Goal: Information Seeking & Learning: Learn about a topic

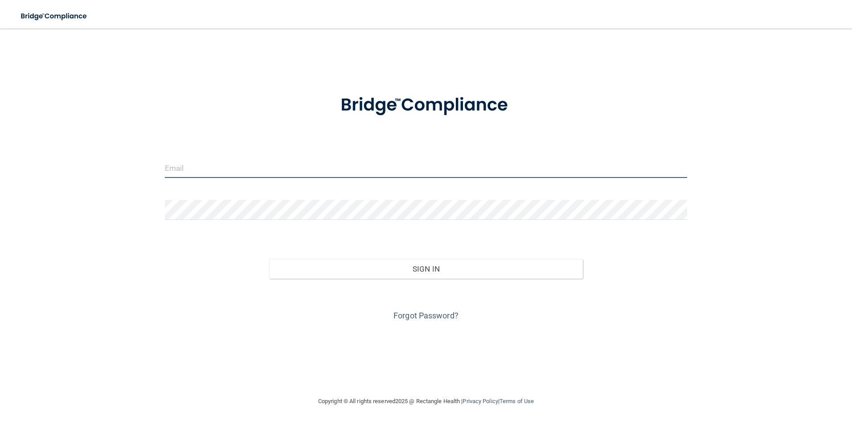
click at [191, 169] on input "email" at bounding box center [426, 168] width 523 height 20
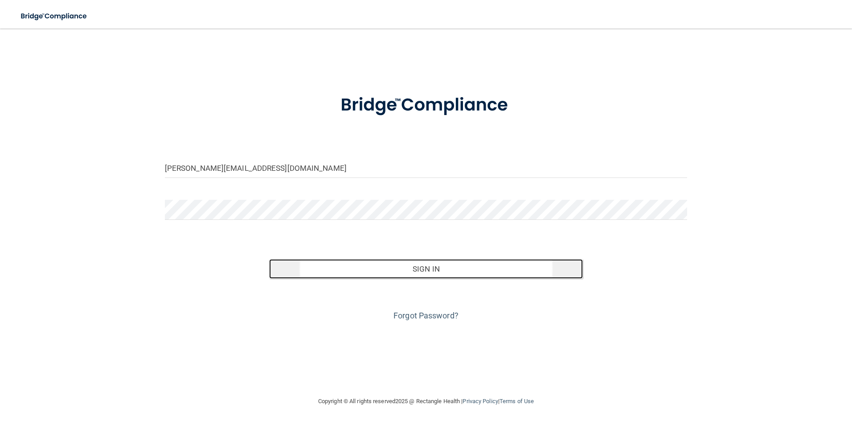
click at [424, 272] on button "Sign In" at bounding box center [426, 269] width 314 height 20
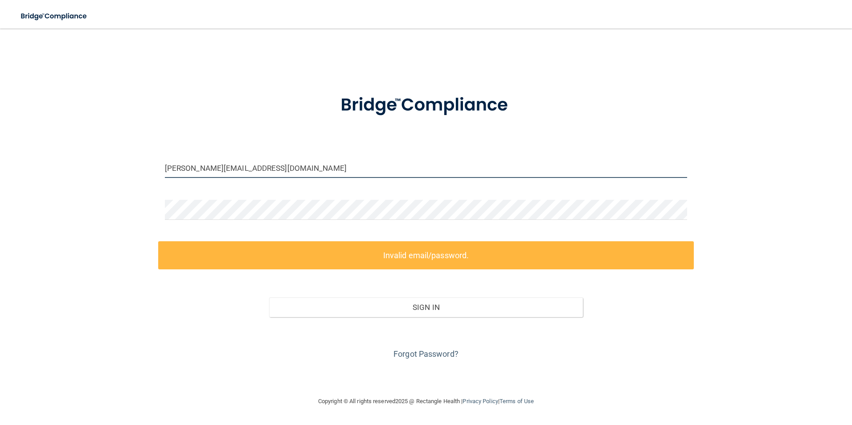
click at [199, 169] on input "[PERSON_NAME][EMAIL_ADDRESS][DOMAIN_NAME]" at bounding box center [426, 168] width 523 height 20
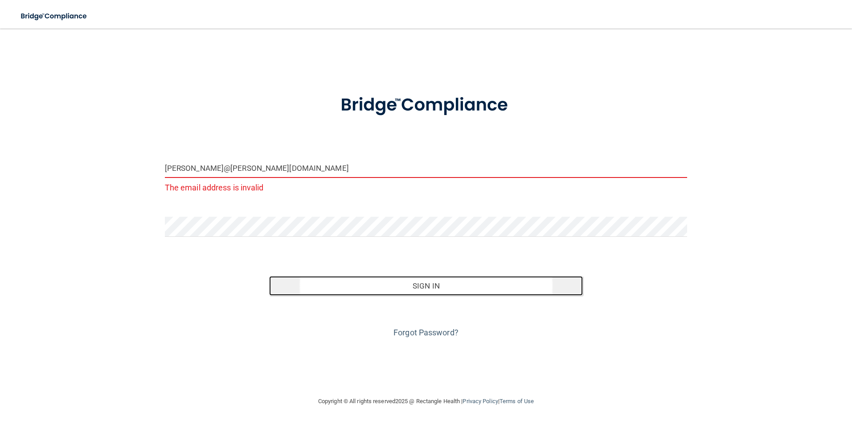
click at [428, 288] on button "Sign In" at bounding box center [426, 286] width 314 height 20
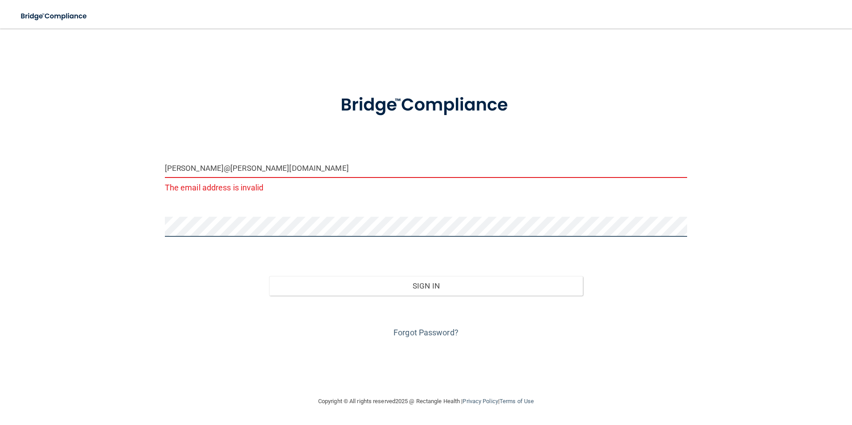
click at [0, 250] on html "Toggle navigation Manage My Enterprise Manage My Location [PERSON_NAME]@[PERSON…" at bounding box center [426, 212] width 852 height 425
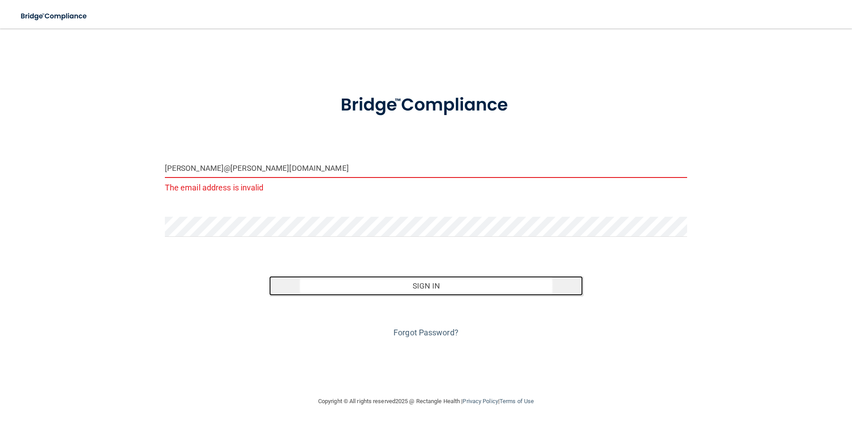
click at [442, 291] on button "Sign In" at bounding box center [426, 286] width 314 height 20
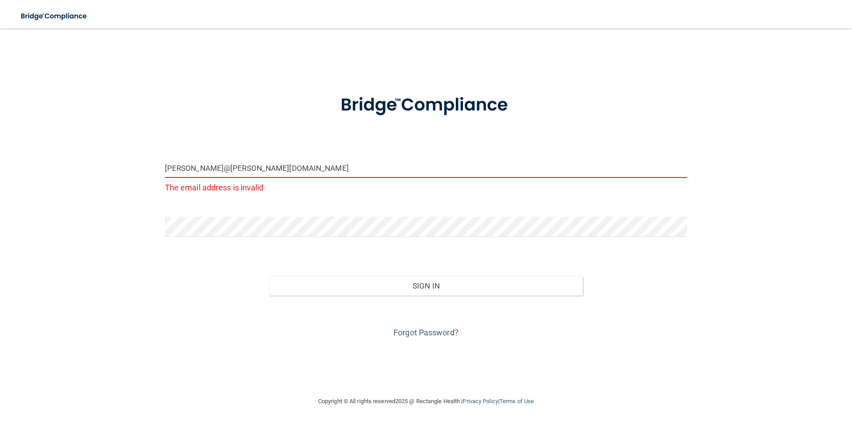
click at [187, 169] on input "[PERSON_NAME]@[PERSON_NAME][DOMAIN_NAME]" at bounding box center [426, 168] width 523 height 20
drag, startPoint x: 246, startPoint y: 169, endPoint x: 193, endPoint y: 170, distance: 53.1
click at [193, 170] on input "Nataly@[PERSON_NAME][DOMAIN_NAME]" at bounding box center [426, 168] width 523 height 20
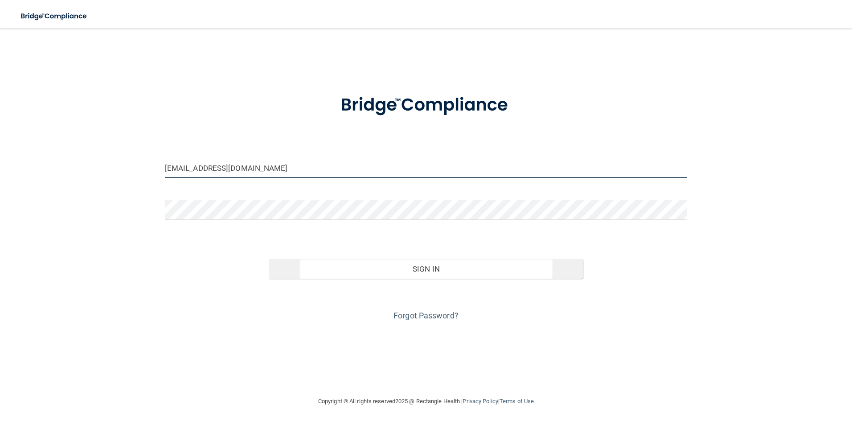
type input "[EMAIL_ADDRESS][DOMAIN_NAME]"
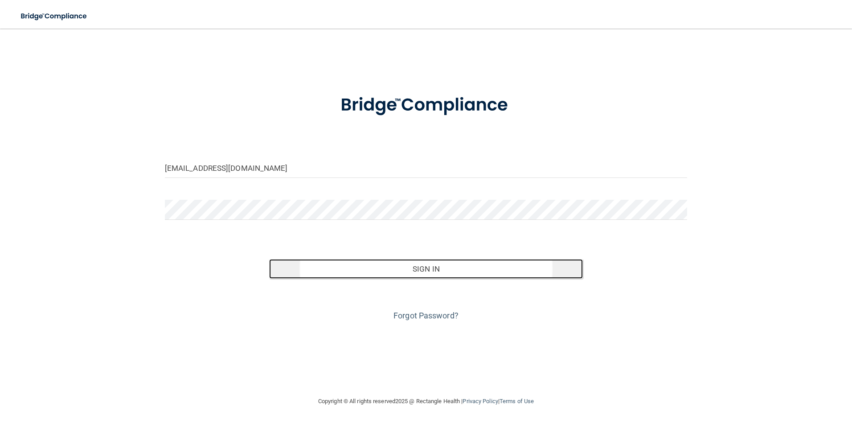
click at [411, 269] on button "Sign In" at bounding box center [426, 269] width 314 height 20
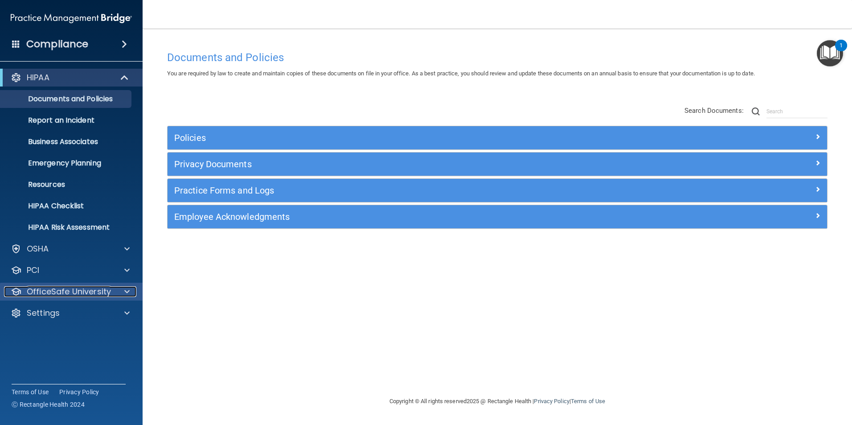
click at [44, 295] on p "OfficeSafe University" at bounding box center [69, 291] width 84 height 11
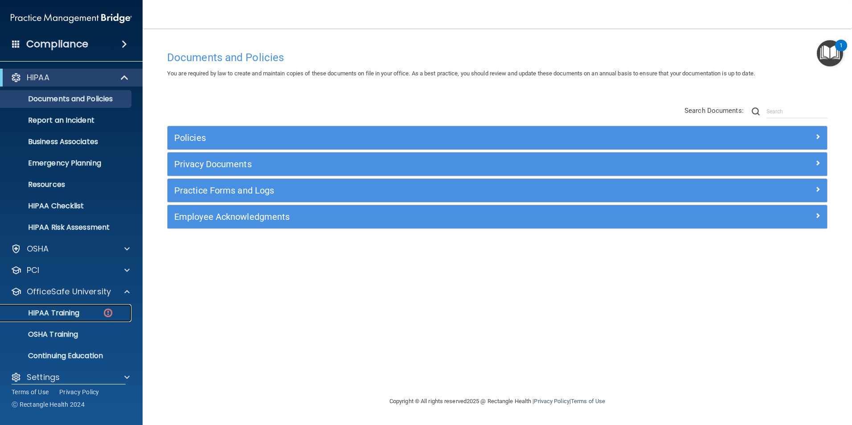
click at [54, 314] on p "HIPAA Training" at bounding box center [43, 312] width 74 height 9
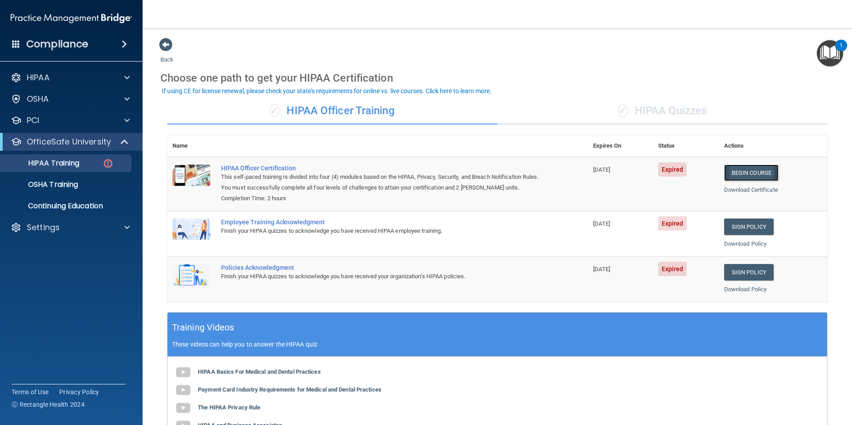
click at [740, 169] on link "Begin Course" at bounding box center [751, 172] width 54 height 16
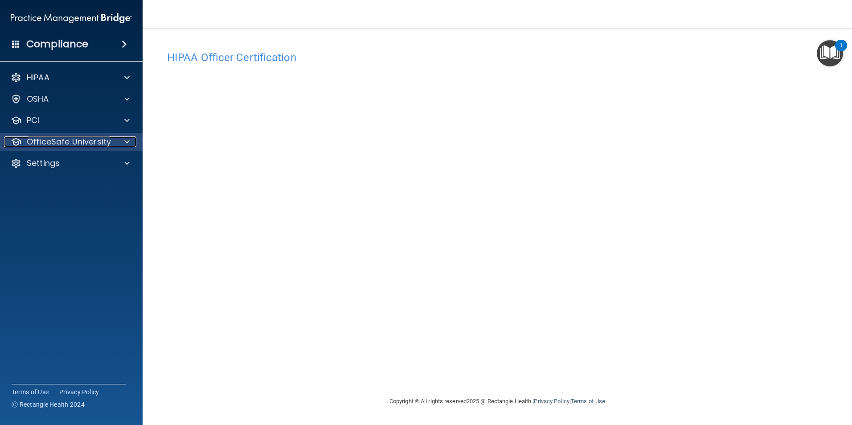
click at [48, 143] on p "OfficeSafe University" at bounding box center [69, 141] width 84 height 11
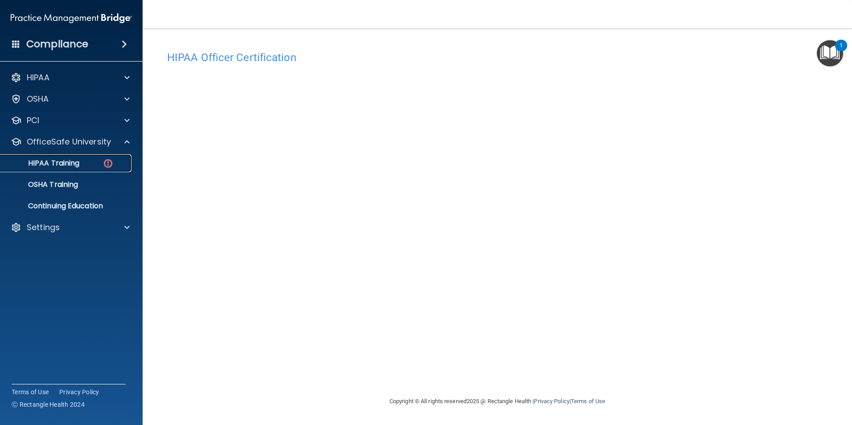
click at [53, 162] on p "HIPAA Training" at bounding box center [43, 163] width 74 height 9
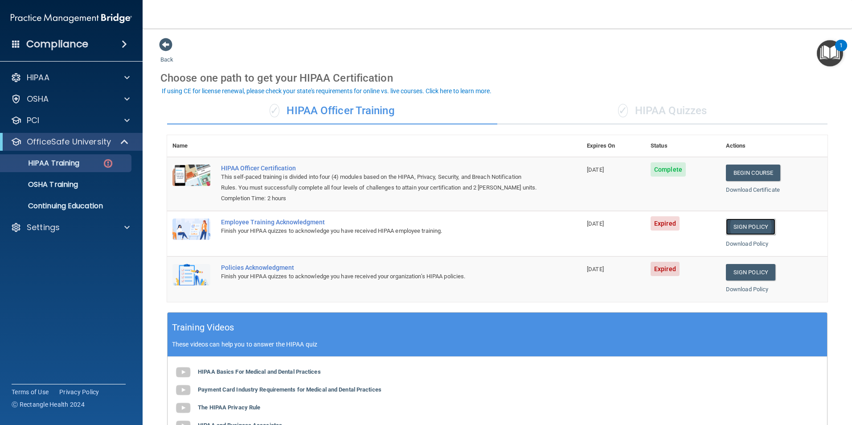
click at [749, 227] on link "Sign Policy" at bounding box center [750, 226] width 49 height 16
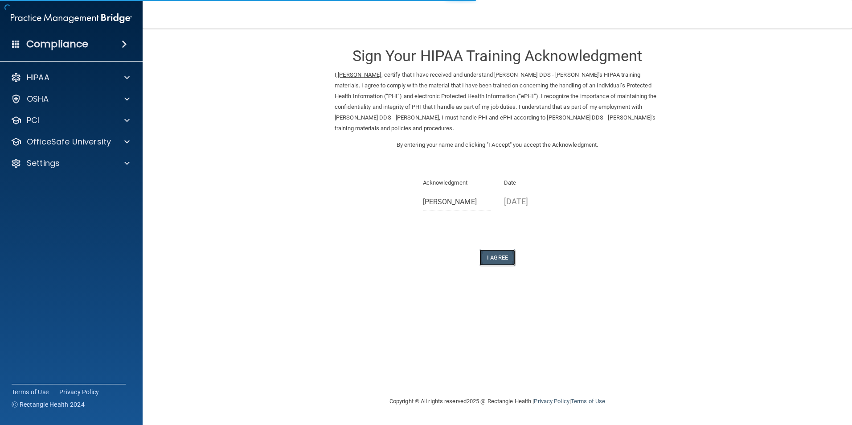
click at [497, 256] on button "I Agree" at bounding box center [498, 257] width 36 height 16
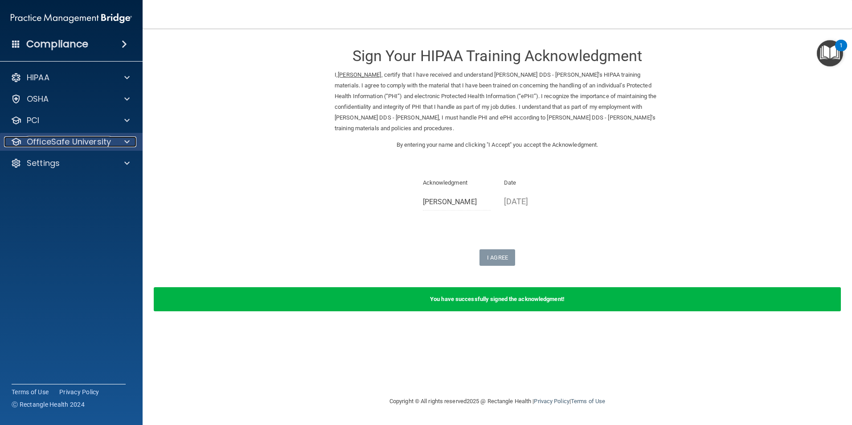
click at [72, 144] on p "OfficeSafe University" at bounding box center [69, 141] width 84 height 11
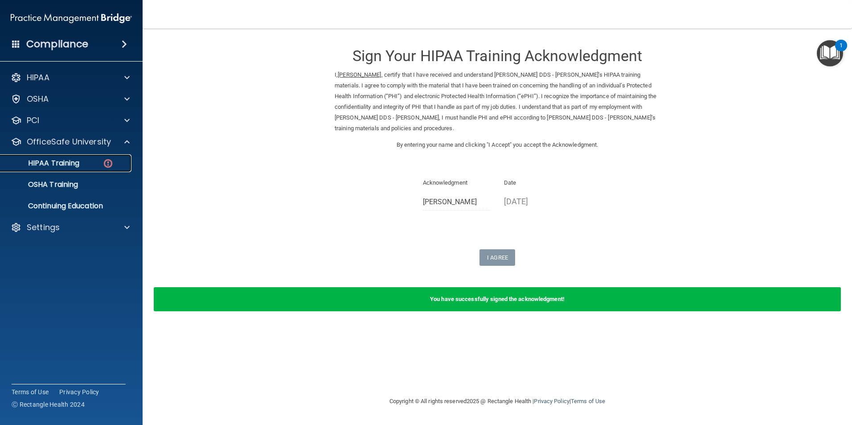
click at [69, 163] on p "HIPAA Training" at bounding box center [43, 163] width 74 height 9
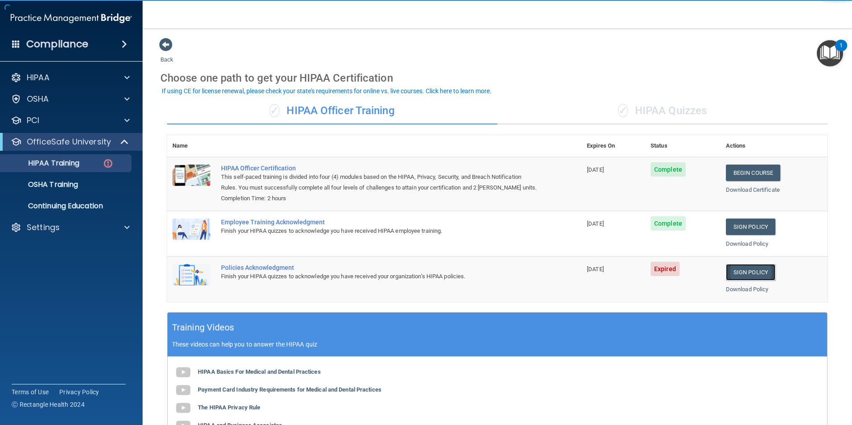
click at [740, 273] on link "Sign Policy" at bounding box center [750, 272] width 49 height 16
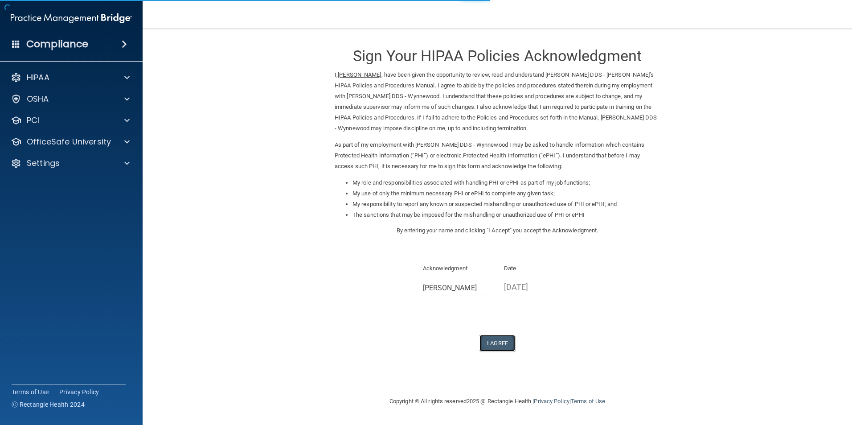
click at [493, 339] on button "I Agree" at bounding box center [498, 343] width 36 height 16
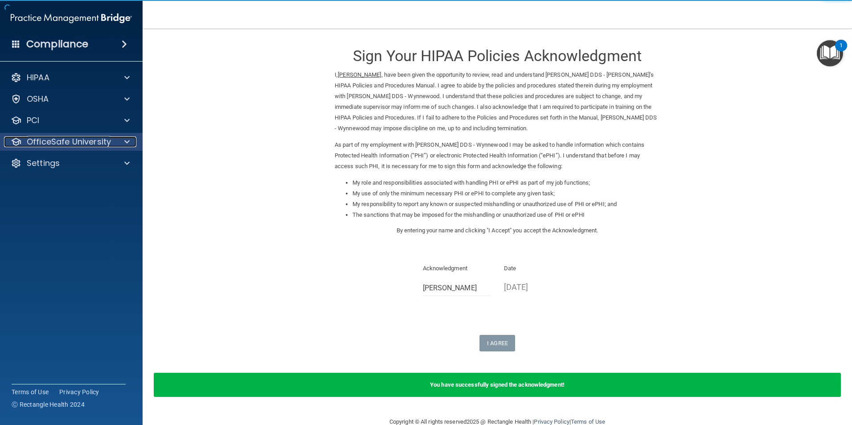
click at [45, 145] on p "OfficeSafe University" at bounding box center [69, 141] width 84 height 11
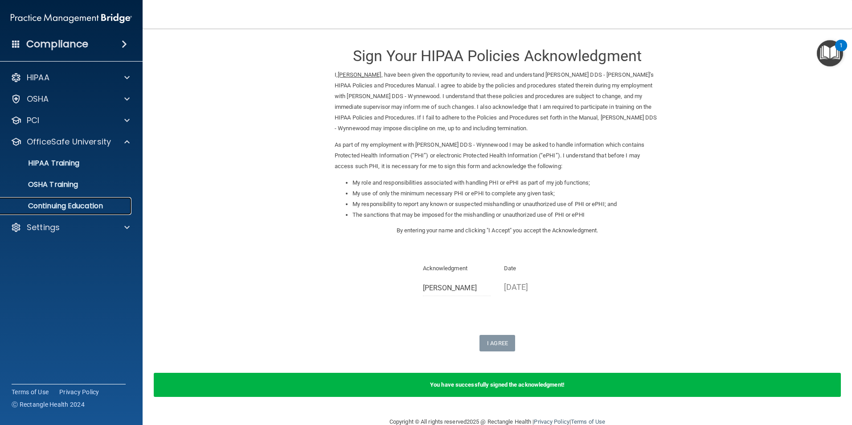
click at [74, 206] on p "Continuing Education" at bounding box center [67, 205] width 122 height 9
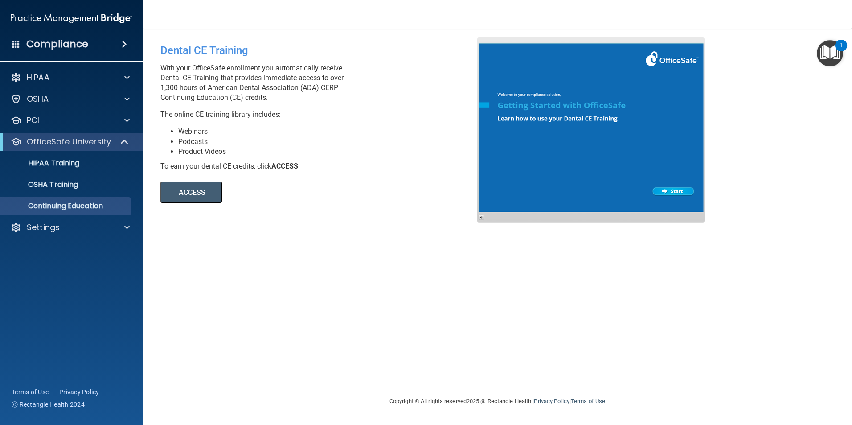
click at [196, 193] on button "ACCESS" at bounding box center [191, 191] width 62 height 21
